Goal: Information Seeking & Learning: Check status

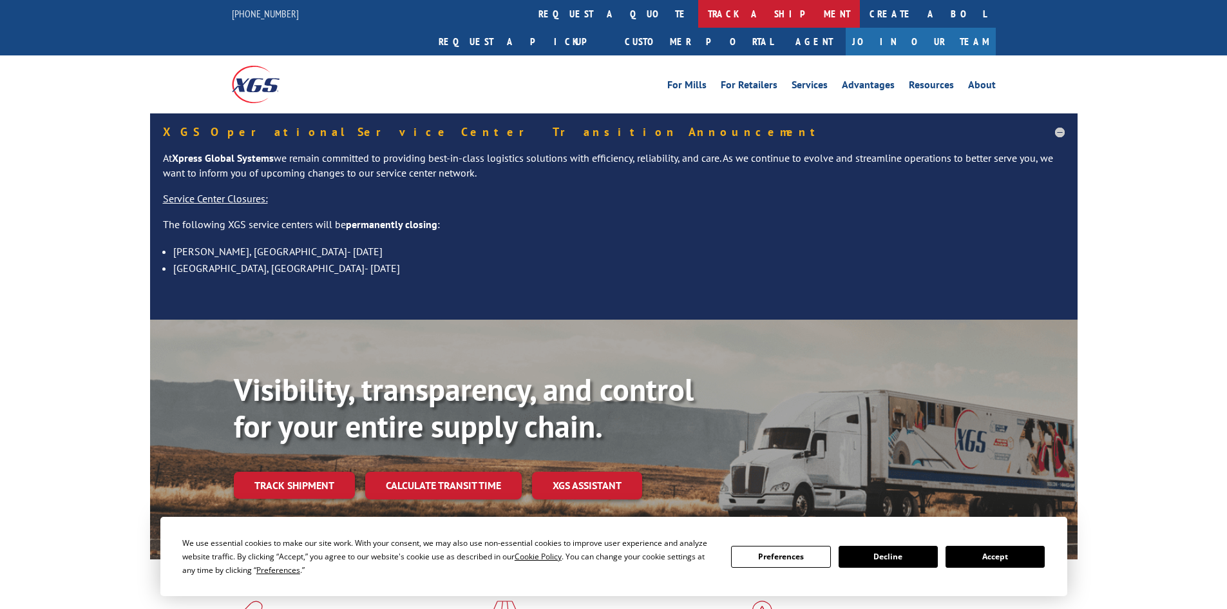
click at [698, 19] on link "track a shipment" at bounding box center [779, 14] width 162 height 28
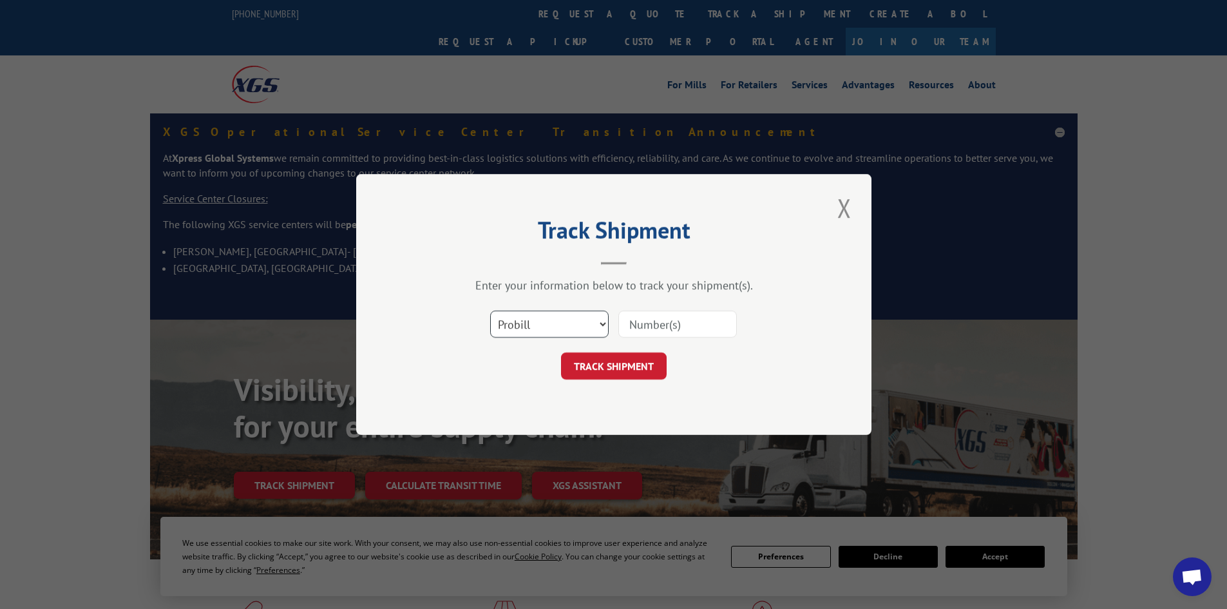
click at [523, 329] on select "Select category... Probill BOL PO" at bounding box center [549, 324] width 119 height 27
select select "bol"
click at [490, 311] on select "Select category... Probill BOL PO" at bounding box center [549, 324] width 119 height 27
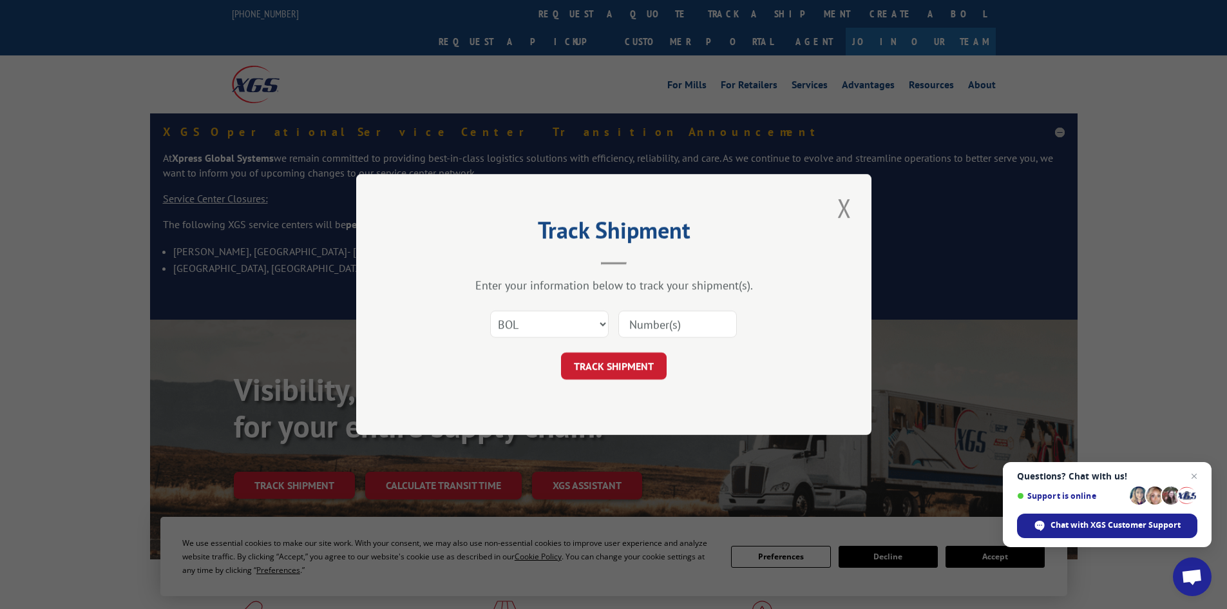
paste input "5959216"
type input "5959216"
click at [616, 366] on button "TRACK SHIPMENT" at bounding box center [614, 365] width 106 height 27
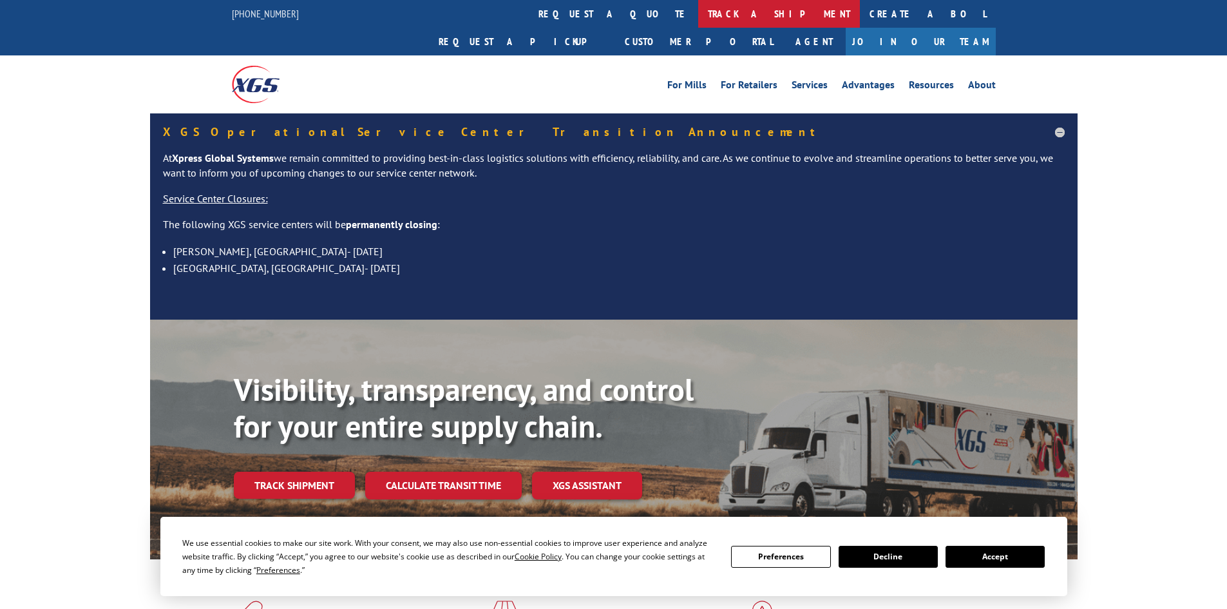
click at [698, 13] on link "track a shipment" at bounding box center [779, 14] width 162 height 28
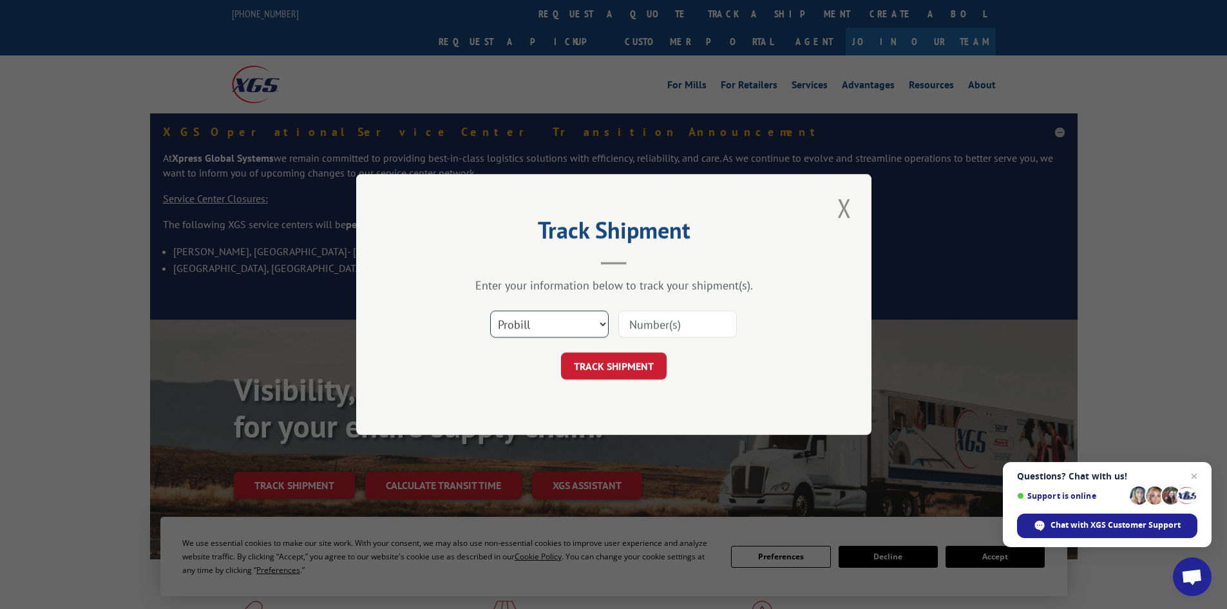
click at [526, 323] on select "Select category... Probill BOL PO" at bounding box center [549, 324] width 119 height 27
select select "bol"
click at [490, 311] on select "Select category... Probill BOL PO" at bounding box center [549, 324] width 119 height 27
paste input "5960304"
type input "5960304"
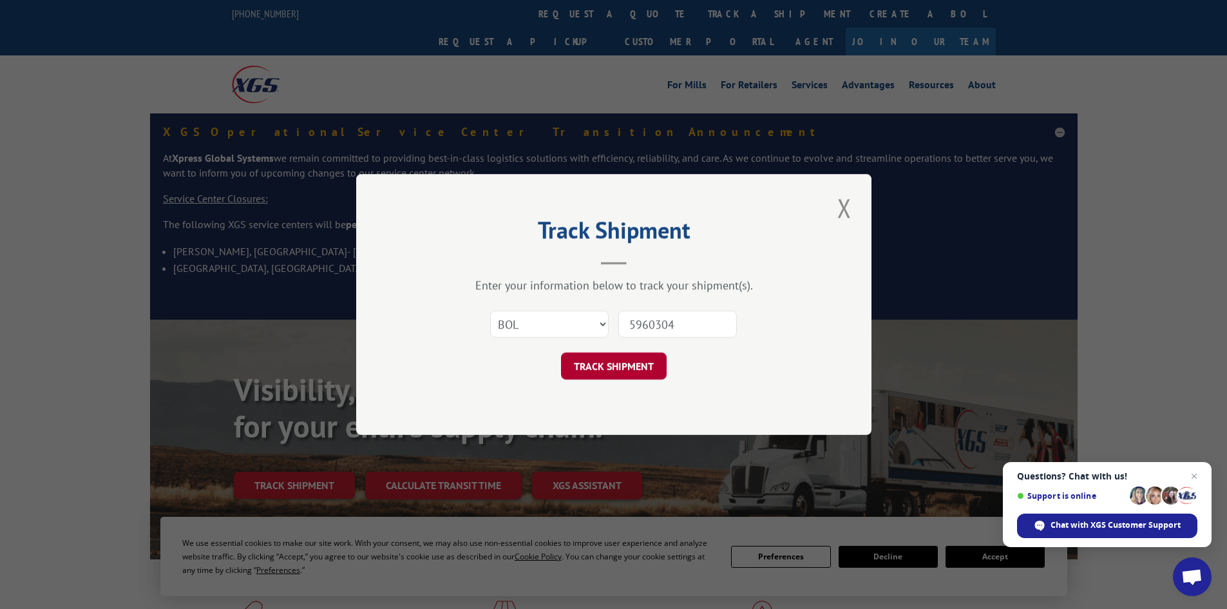
click at [624, 371] on button "TRACK SHIPMENT" at bounding box center [614, 365] width 106 height 27
